Goal: Transaction & Acquisition: Purchase product/service

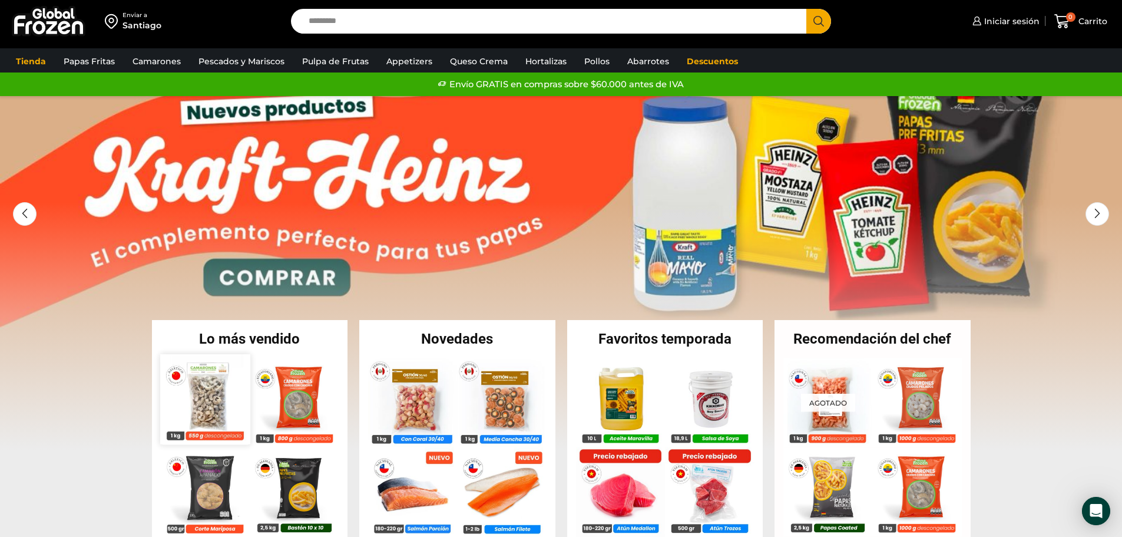
click at [215, 389] on img at bounding box center [205, 399] width 90 height 90
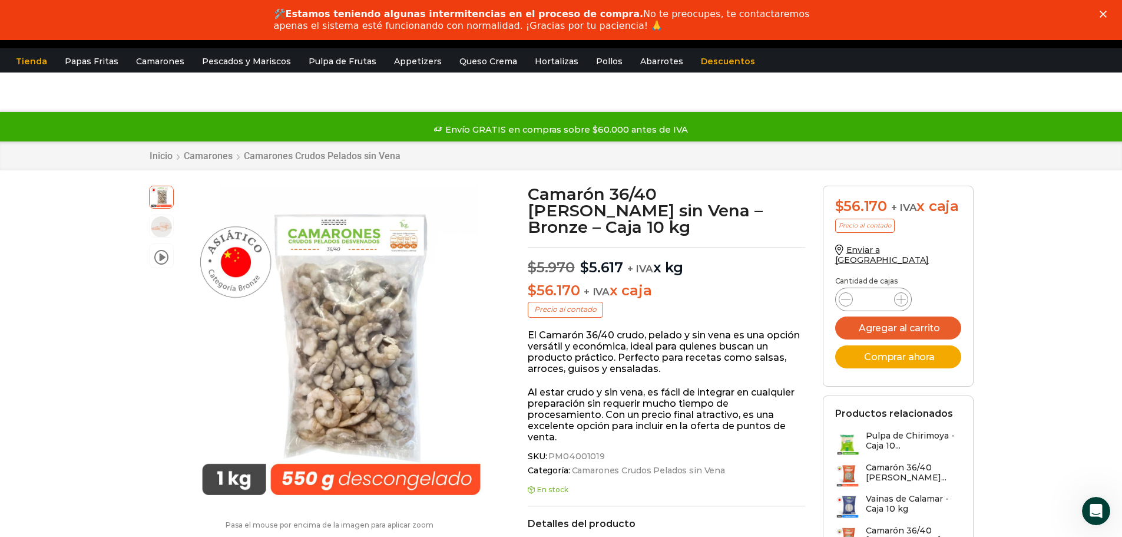
click at [1106, 13] on icon "Cerrar" at bounding box center [1103, 14] width 7 height 7
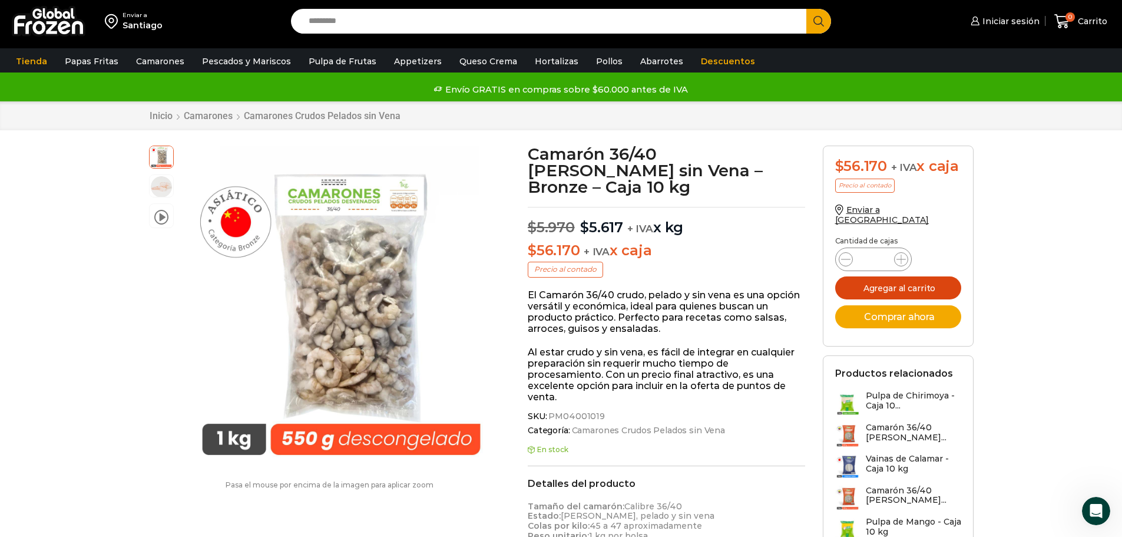
click at [913, 276] on button "Agregar al carrito" at bounding box center [898, 287] width 126 height 23
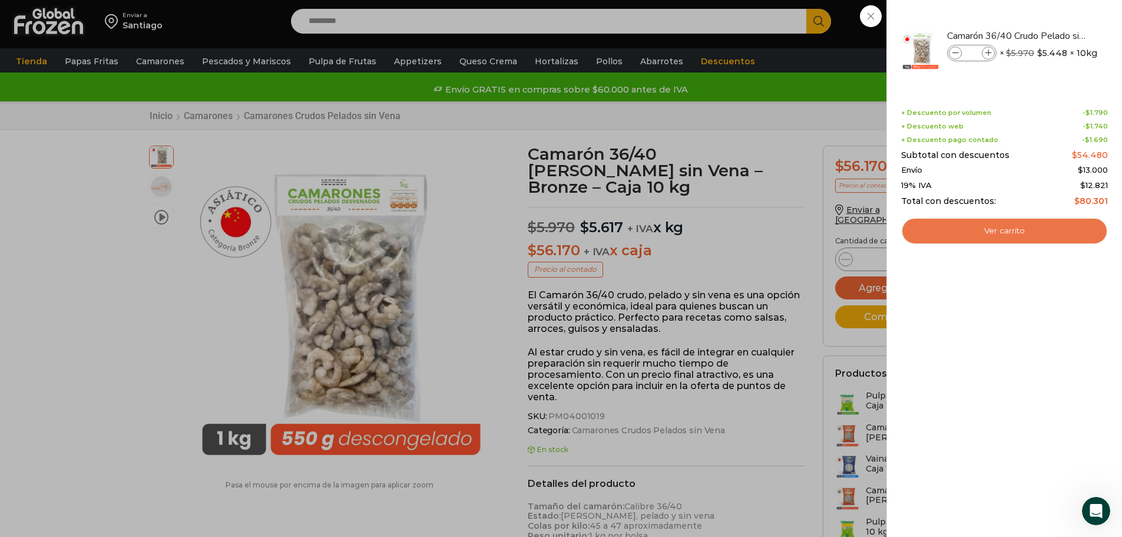
click at [1037, 231] on link "Ver carrito" at bounding box center [1004, 230] width 207 height 27
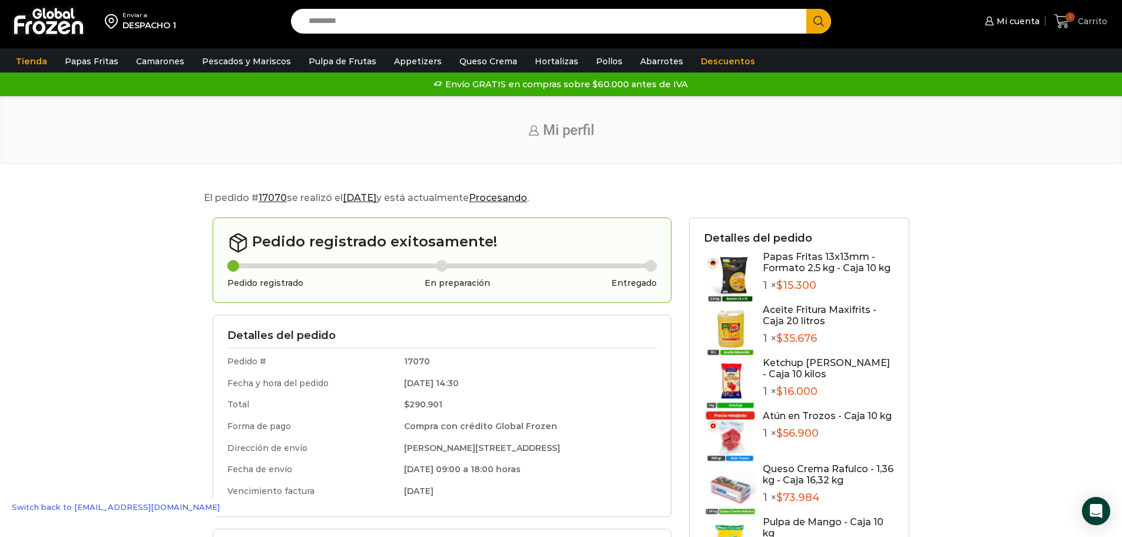
click at [1073, 24] on span "1" at bounding box center [1065, 22] width 21 height 16
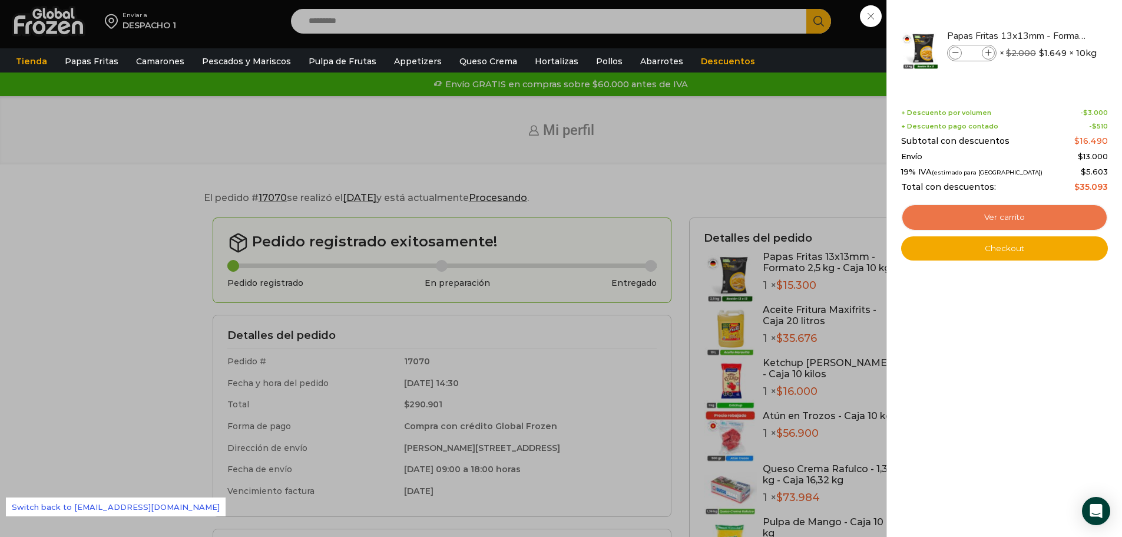
click at [1026, 220] on link "Ver carrito" at bounding box center [1004, 217] width 207 height 27
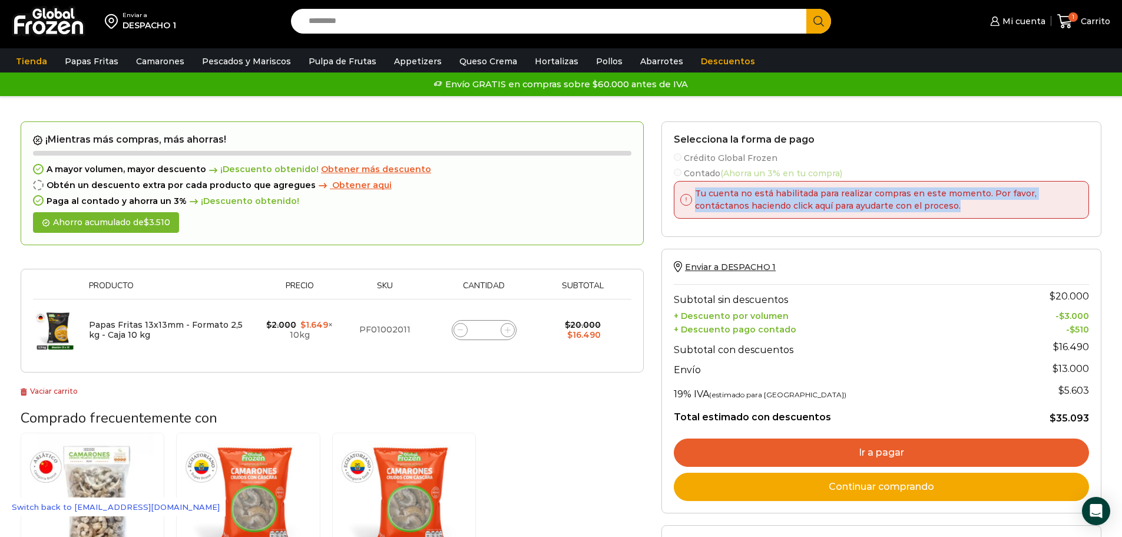
drag, startPoint x: 696, startPoint y: 199, endPoint x: 904, endPoint y: 212, distance: 208.3
click at [904, 212] on p "Tu cuenta no está habilitada para realizar compras en este momento. Por favor, …" at bounding box center [886, 199] width 388 height 25
copy p "Tu cuenta no está habilitada para realizar compras en este momento. Por favor, …"
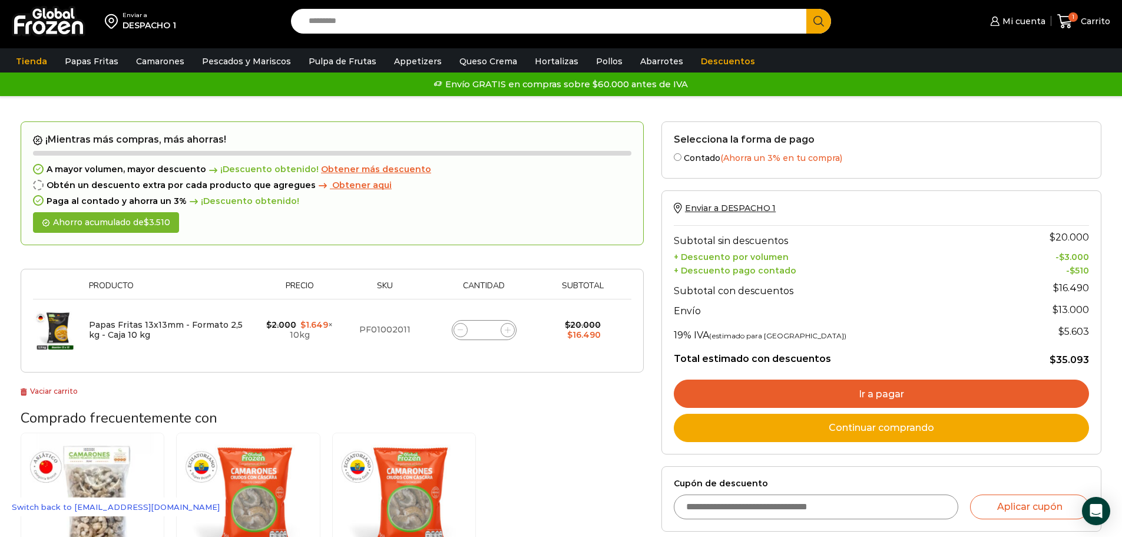
click at [887, 431] on link "Continuar comprando" at bounding box center [881, 428] width 415 height 28
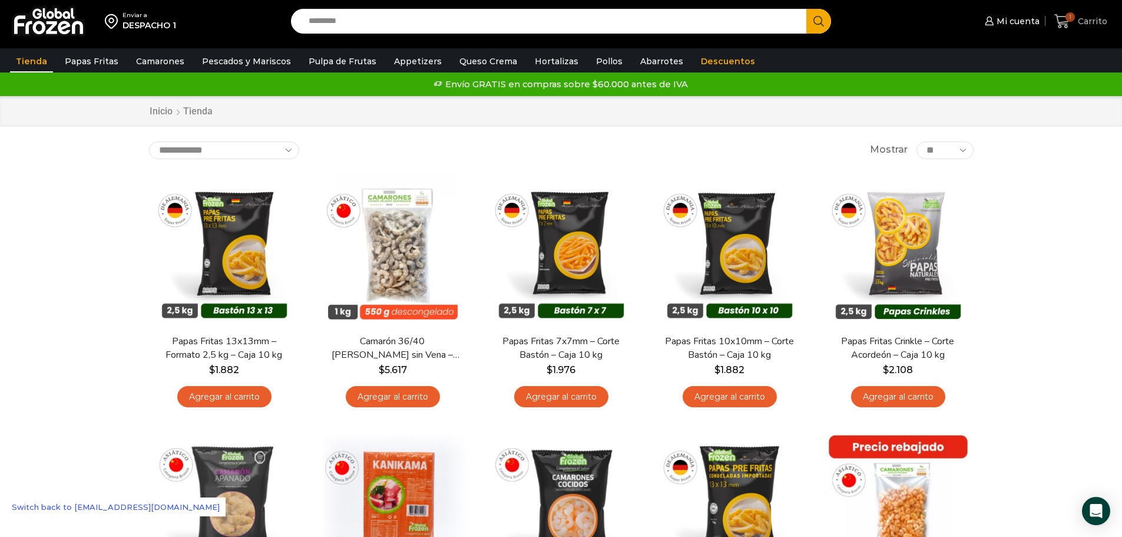
click at [1081, 20] on span "Carrito" at bounding box center [1091, 21] width 32 height 12
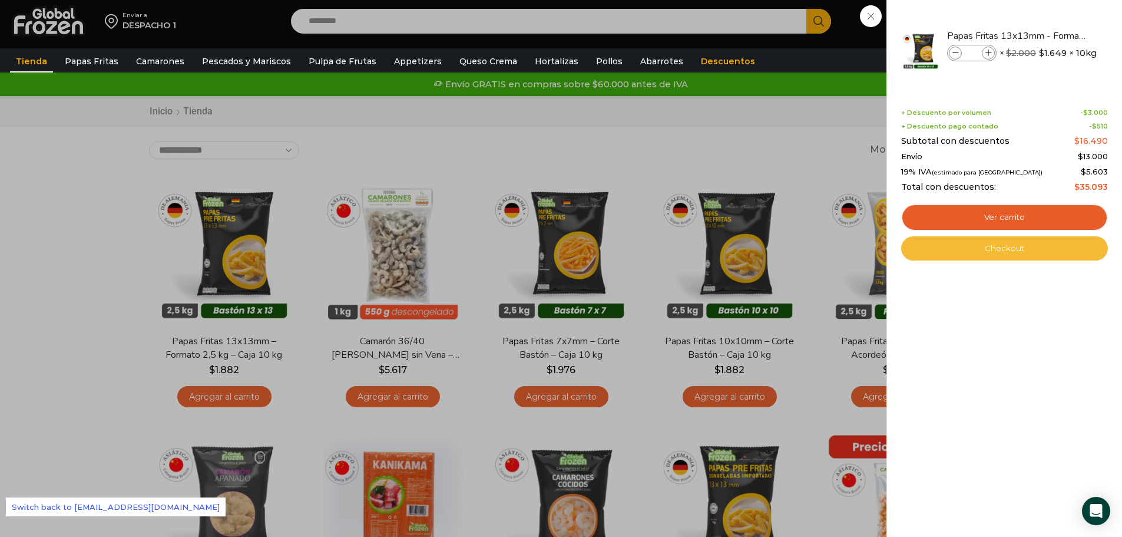
click at [985, 244] on link "Checkout" at bounding box center [1004, 248] width 207 height 25
